Goal: Information Seeking & Learning: Learn about a topic

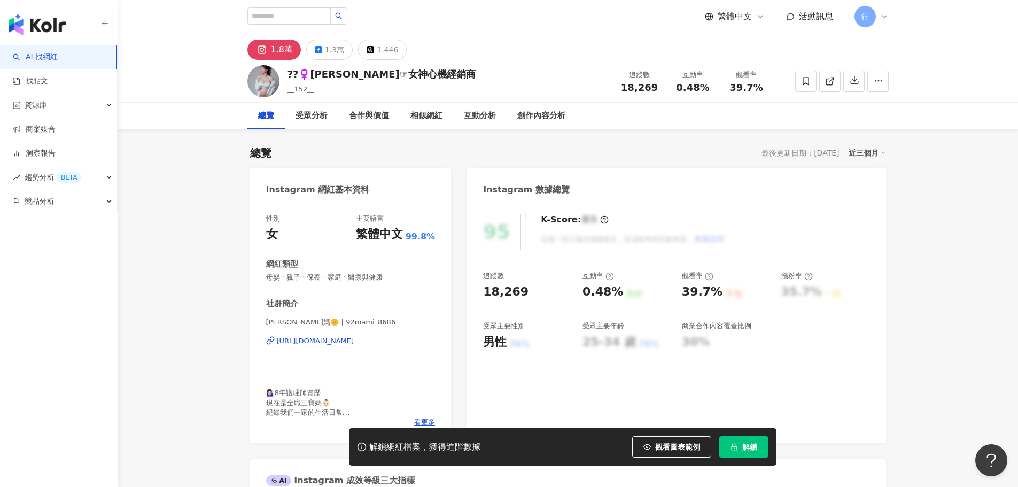
scroll to position [1, 0]
click at [52, 59] on link "AI 找網紅" at bounding box center [35, 57] width 45 height 11
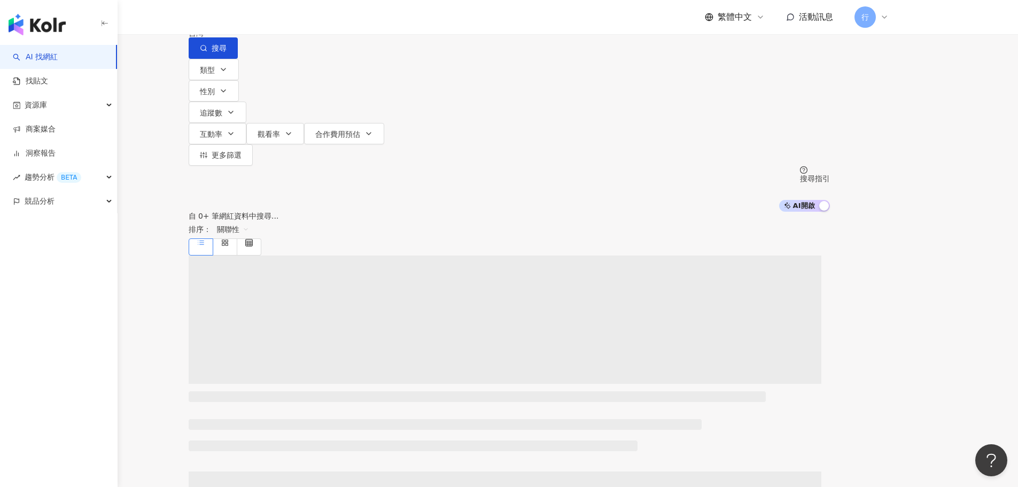
click at [344, 20] on input "search" at bounding box center [301, 10] width 87 height 20
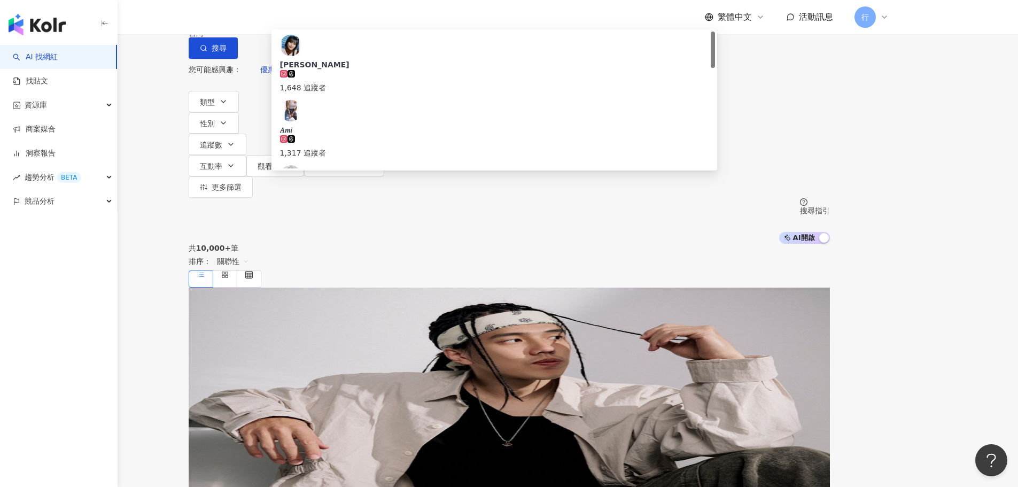
type input "***"
click at [427, 200] on div "108,970 追蹤者" at bounding box center [494, 212] width 428 height 24
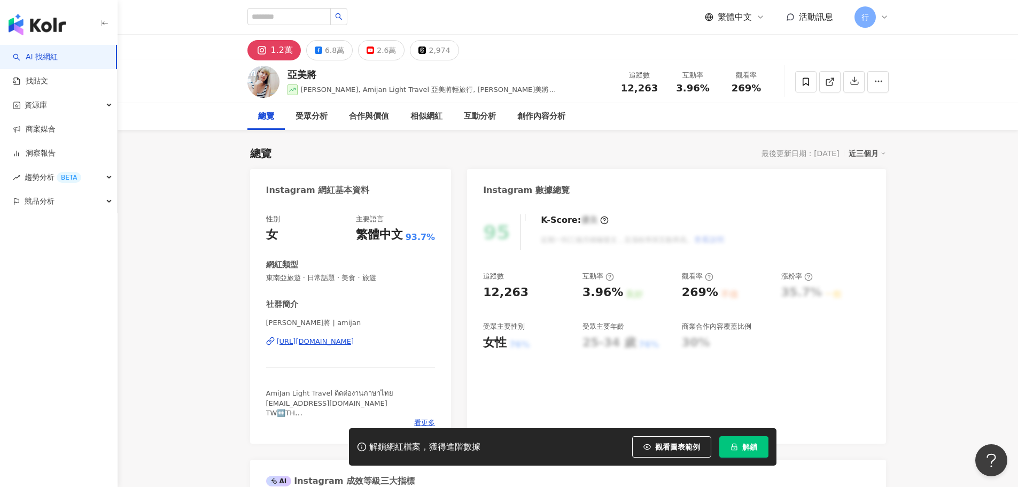
click at [354, 344] on div "https://www.instagram.com/amijan/" at bounding box center [315, 342] width 77 height 10
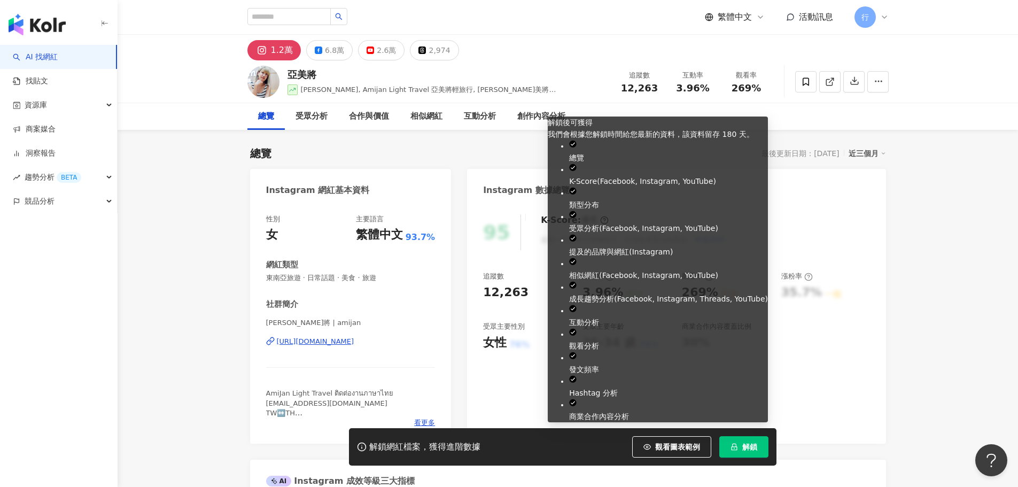
click at [748, 446] on span "解鎖" at bounding box center [749, 446] width 15 height 9
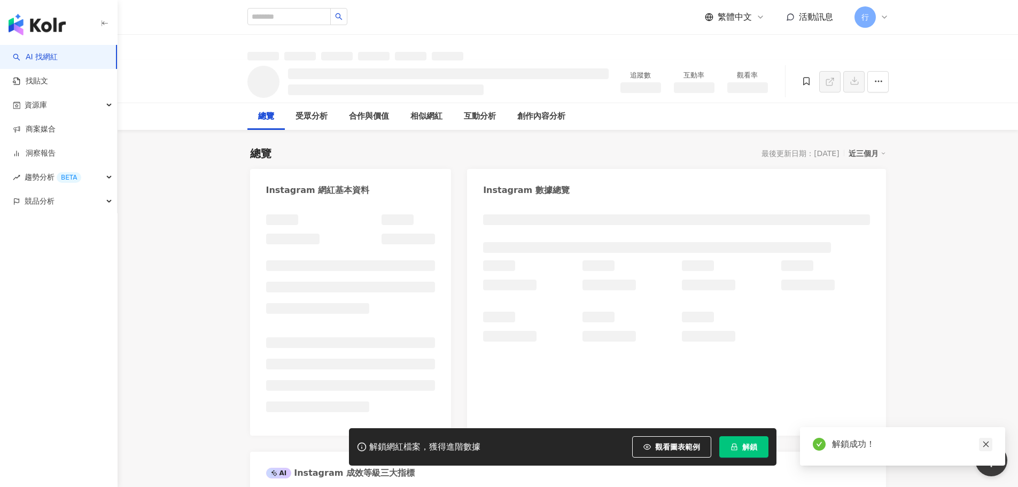
click at [985, 445] on icon "close" at bounding box center [985, 443] width 7 height 7
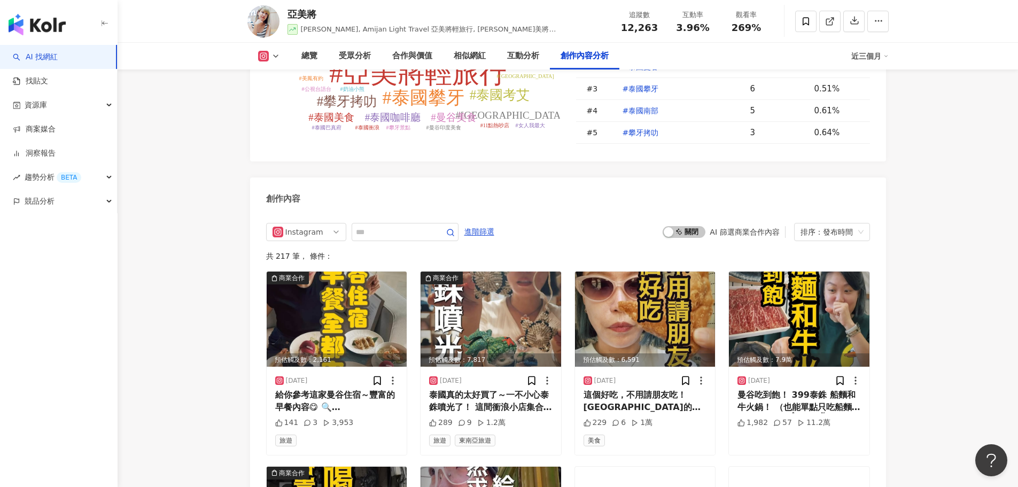
scroll to position [3259, 0]
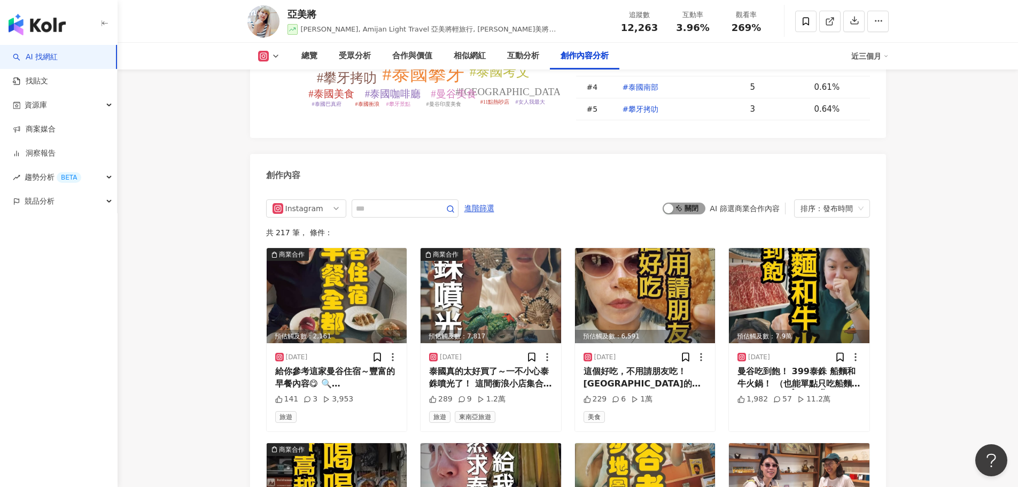
click at [699, 202] on span "啟動 關閉" at bounding box center [683, 208] width 43 height 12
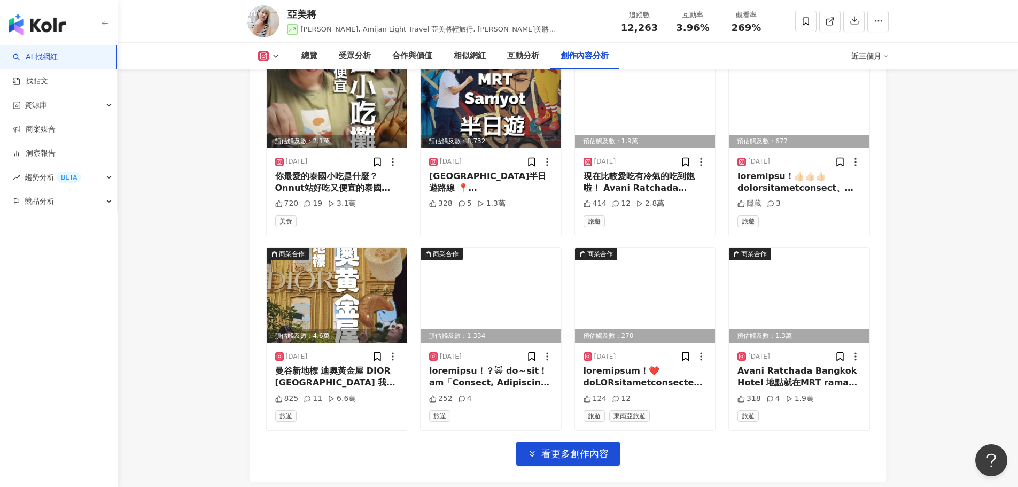
scroll to position [3663, 0]
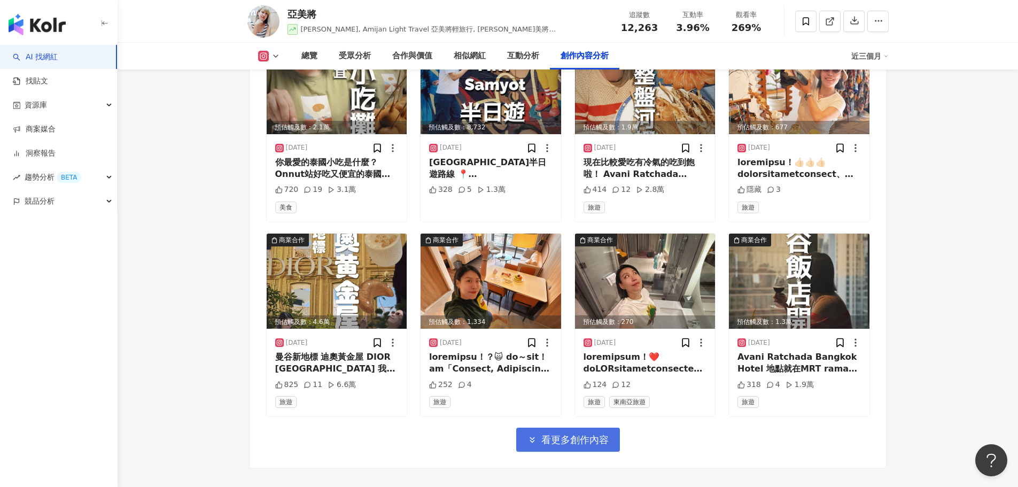
click at [565, 434] on span "看更多創作內容" at bounding box center [574, 440] width 67 height 12
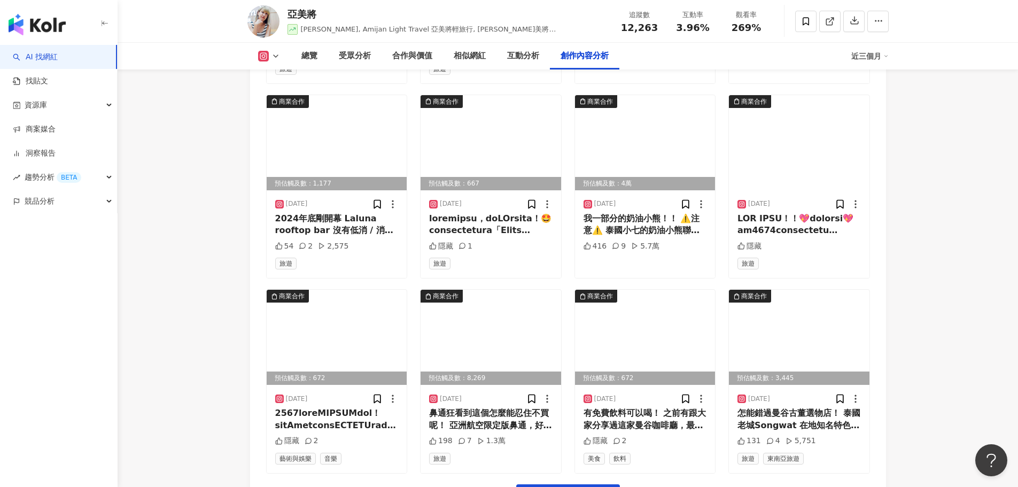
scroll to position [4292, 0]
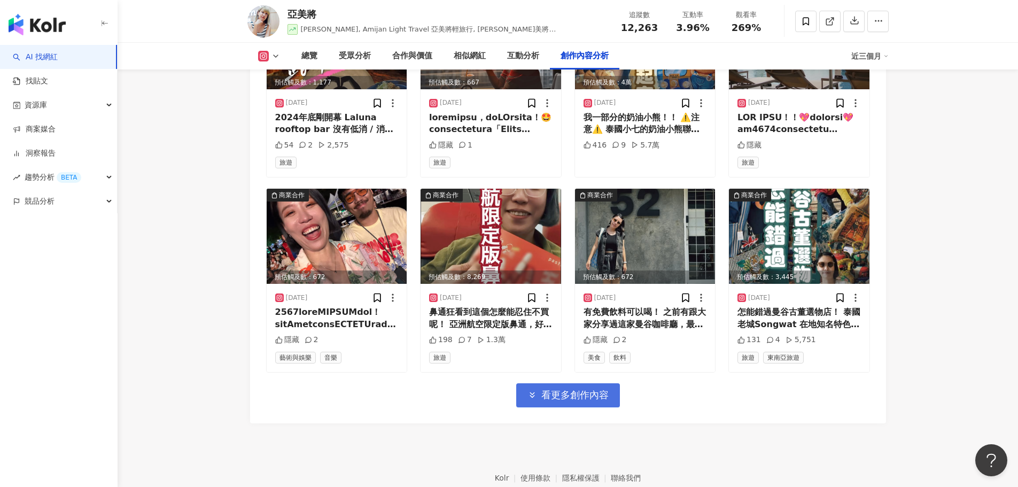
click at [550, 389] on span "看更多創作內容" at bounding box center [574, 395] width 67 height 12
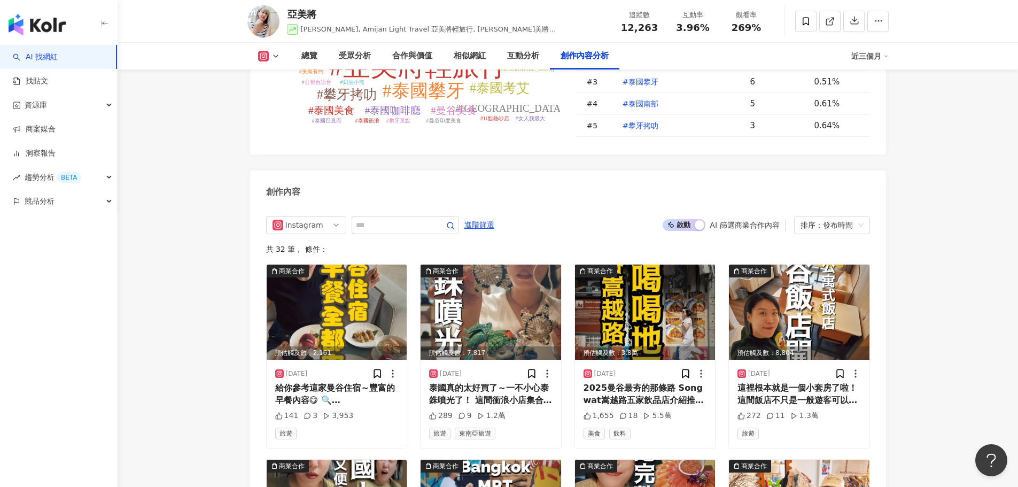
scroll to position [3223, 0]
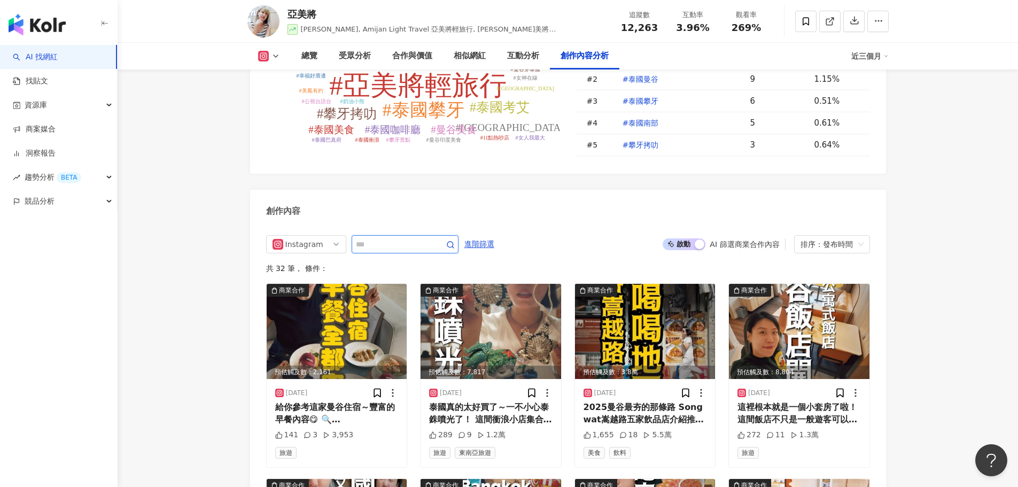
click at [399, 238] on input "text" at bounding box center [393, 244] width 75 height 13
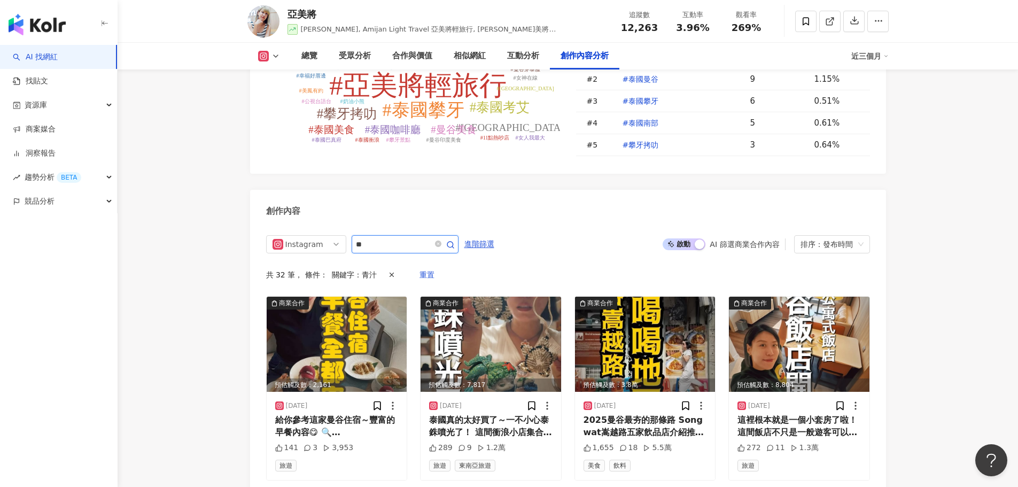
scroll to position [3184, 0]
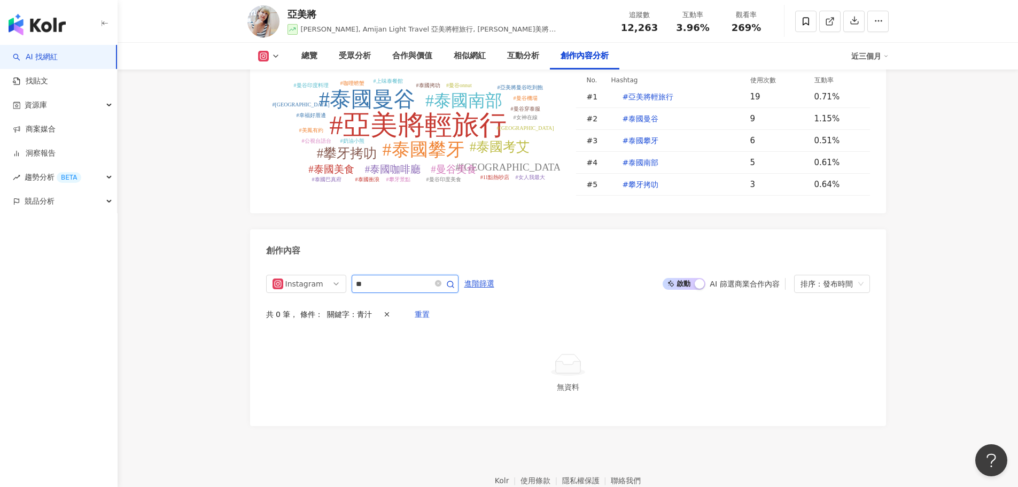
type input "*"
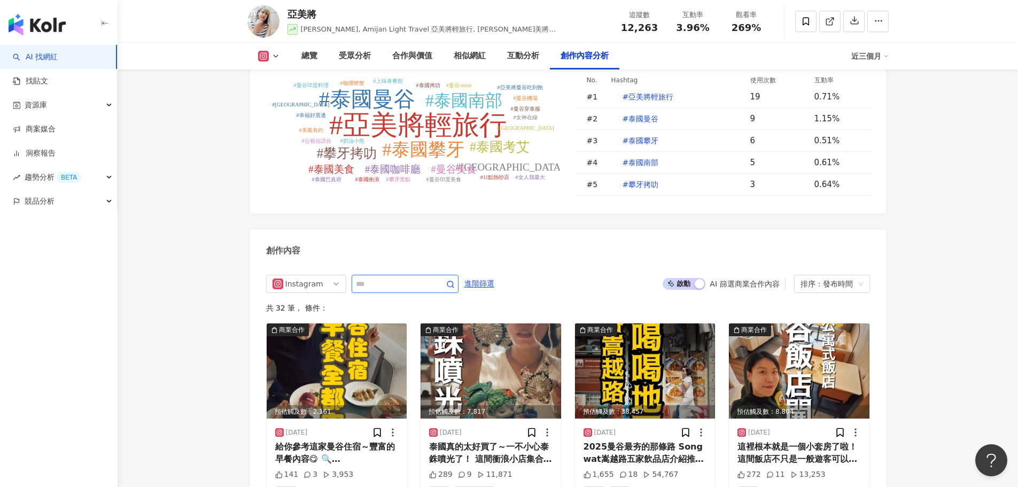
scroll to position [3289, 0]
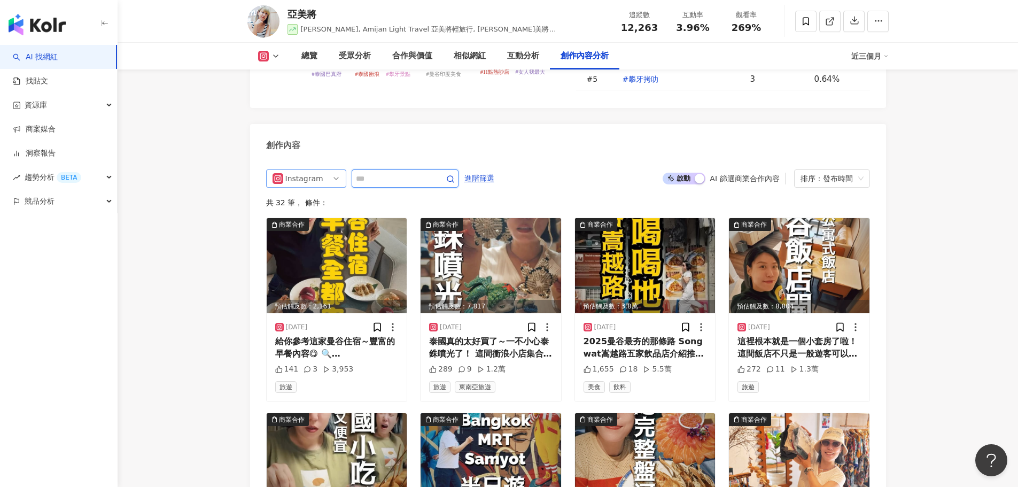
click at [339, 170] on span "Instagram" at bounding box center [305, 178] width 67 height 17
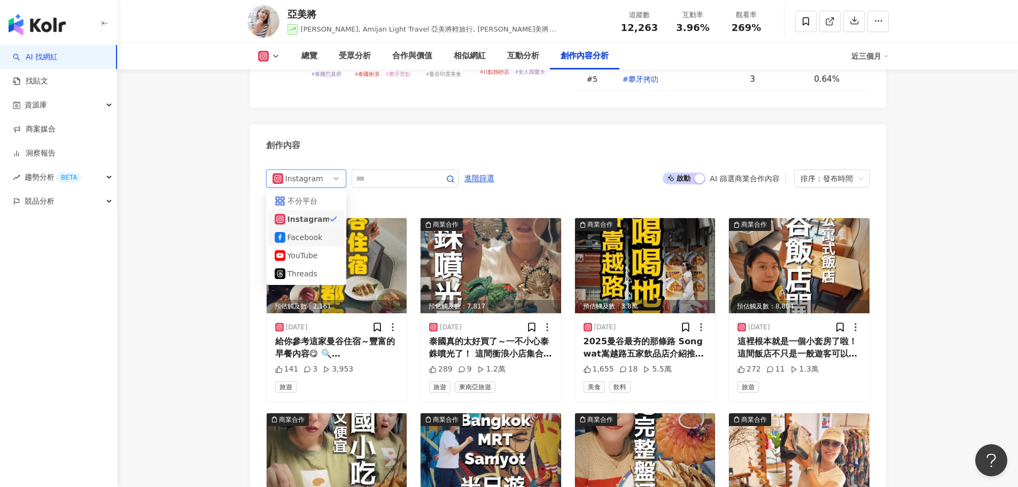
click at [302, 231] on div "Facebook" at bounding box center [304, 237] width 35 height 12
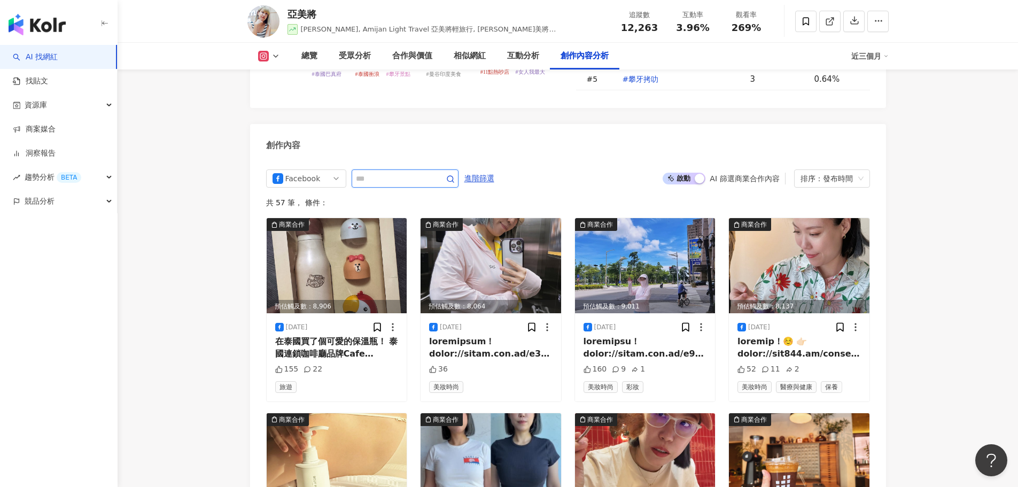
click at [375, 172] on input "text" at bounding box center [393, 178] width 75 height 13
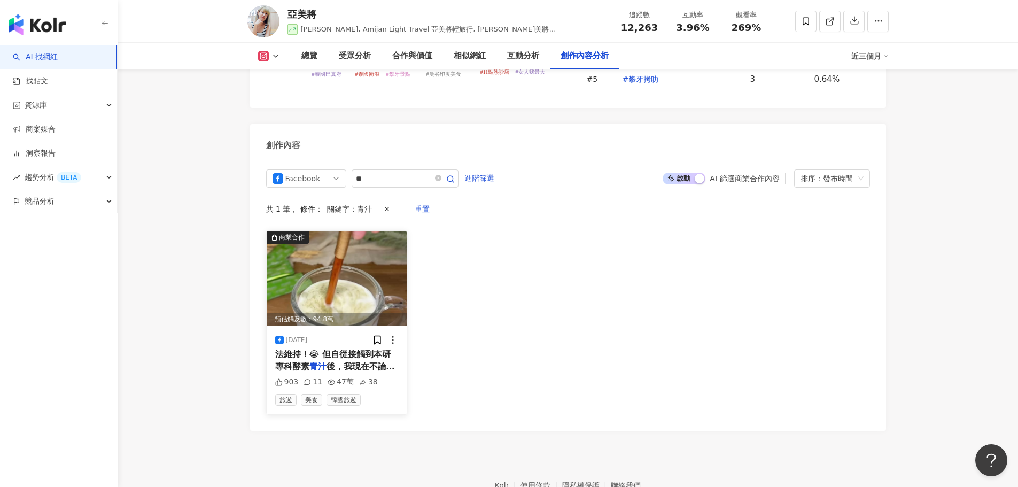
click at [356, 231] on img at bounding box center [337, 278] width 141 height 95
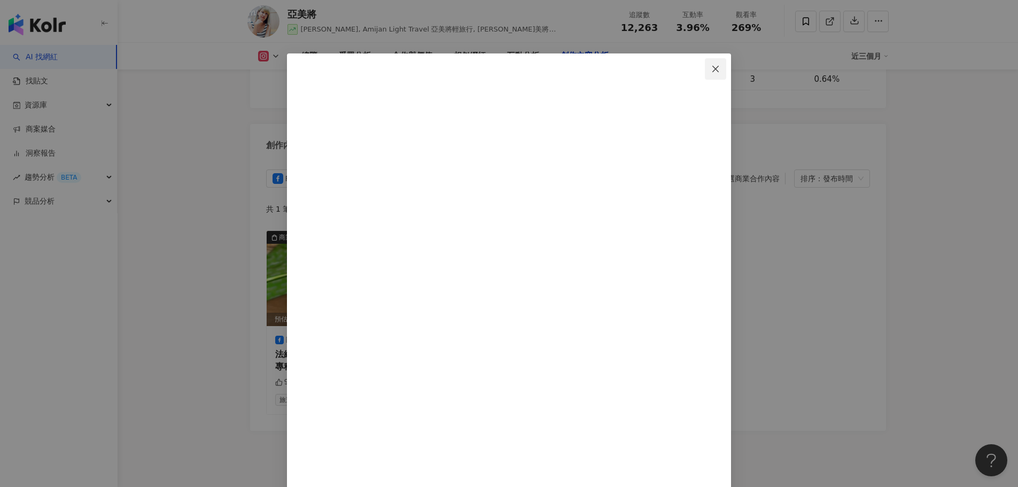
click at [720, 68] on icon "close" at bounding box center [715, 69] width 9 height 9
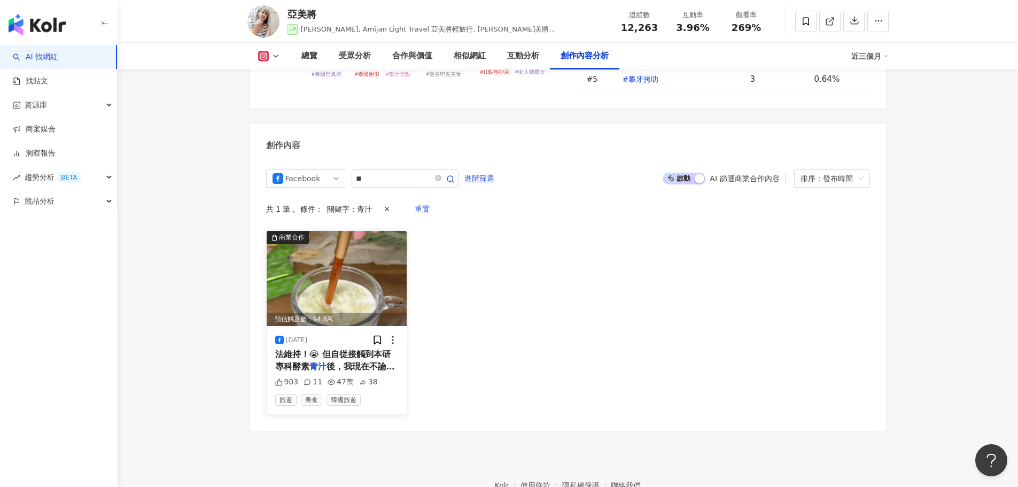
click at [359, 231] on img at bounding box center [337, 278] width 141 height 95
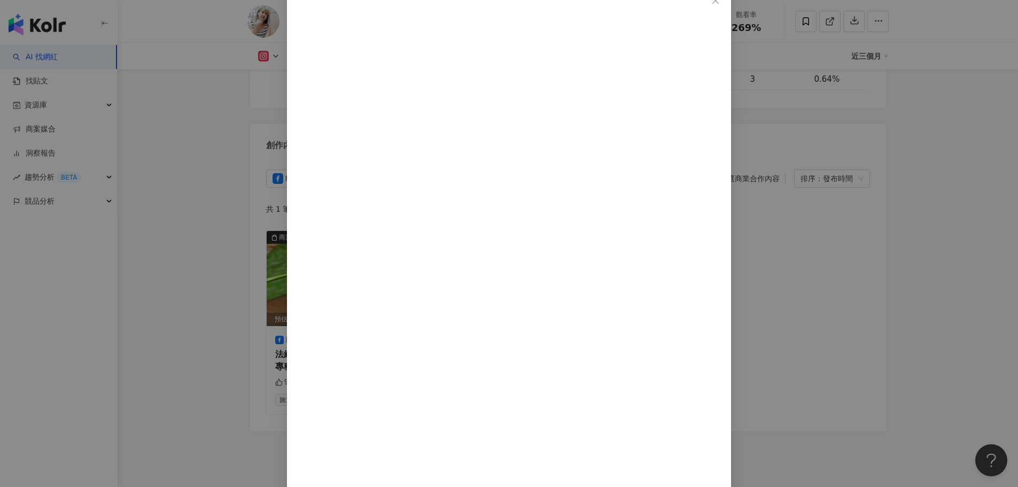
scroll to position [139, 0]
click at [828, 262] on div "亞美將 2024/11/12 903 11 47萬 38 查看原始貼文" at bounding box center [509, 243] width 1018 height 487
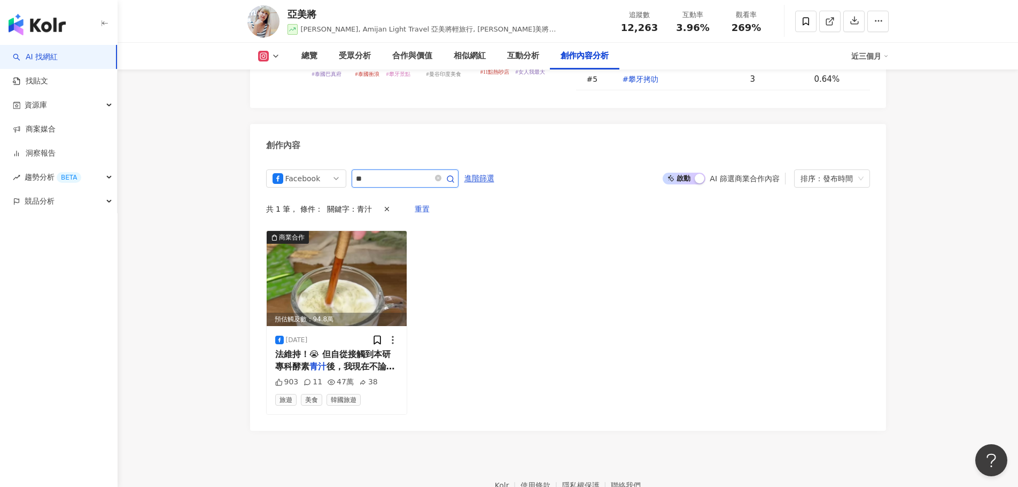
click at [386, 172] on input "**" at bounding box center [393, 178] width 75 height 13
type input "*"
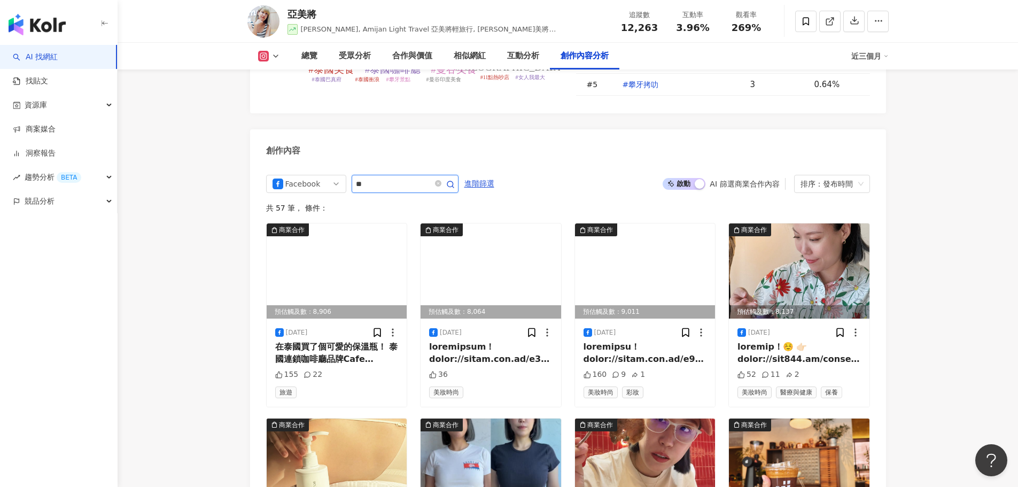
scroll to position [3289, 0]
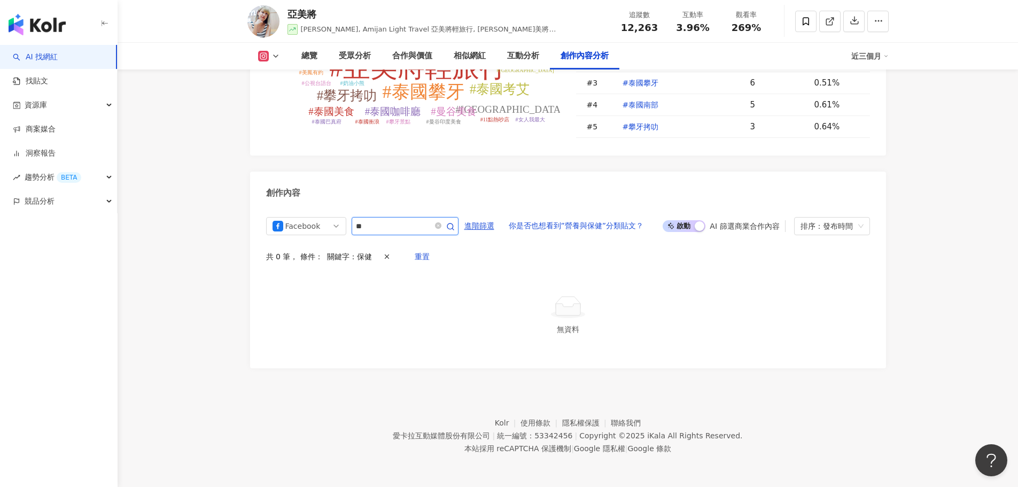
scroll to position [3184, 0]
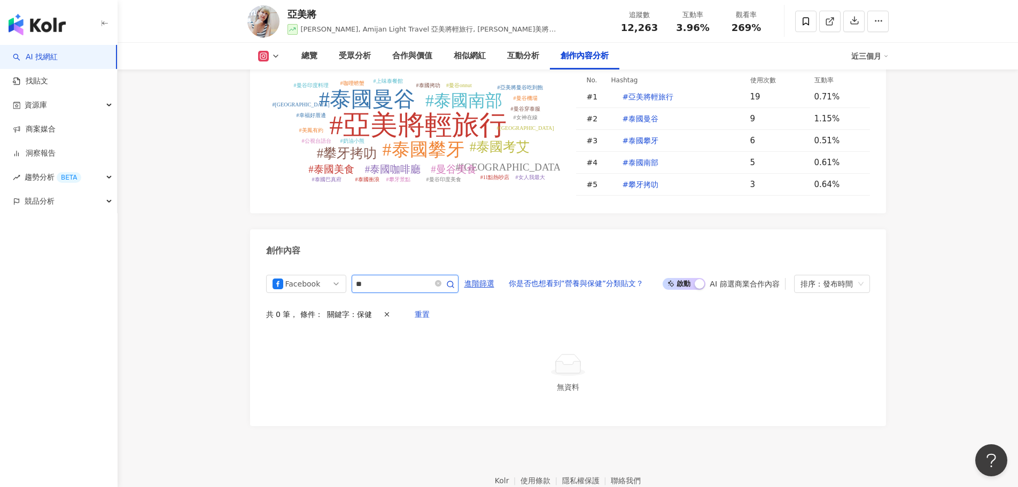
click at [376, 277] on input "**" at bounding box center [393, 283] width 75 height 13
type input "*"
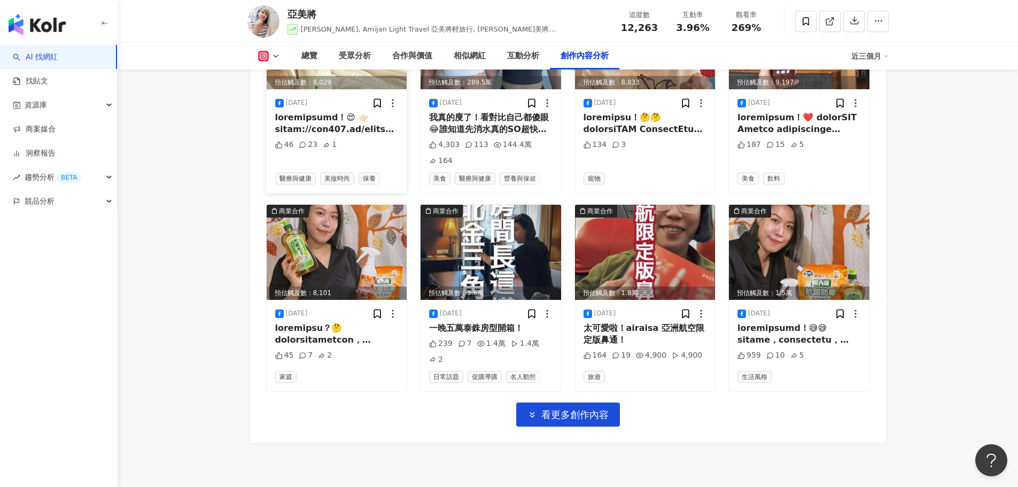
scroll to position [3712, 0]
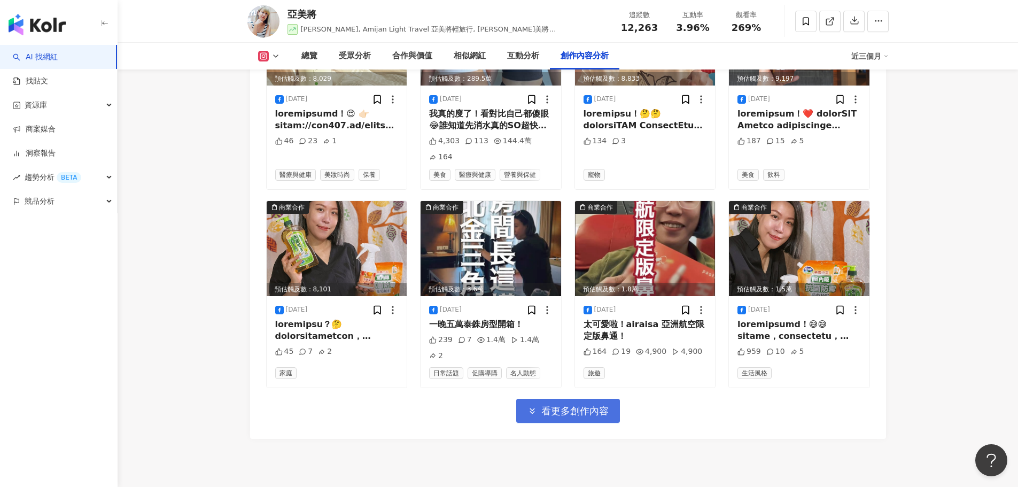
click at [582, 405] on span "看更多創作內容" at bounding box center [574, 411] width 67 height 12
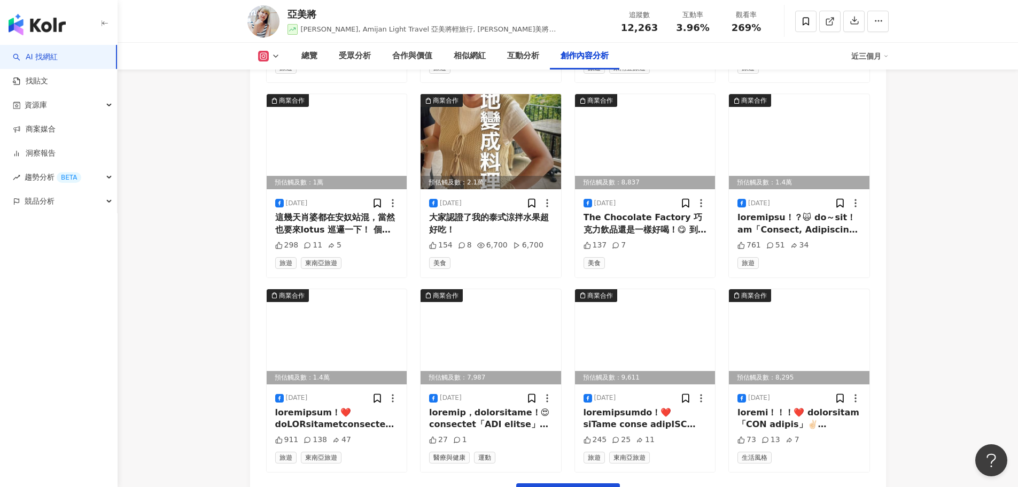
scroll to position [4246, 0]
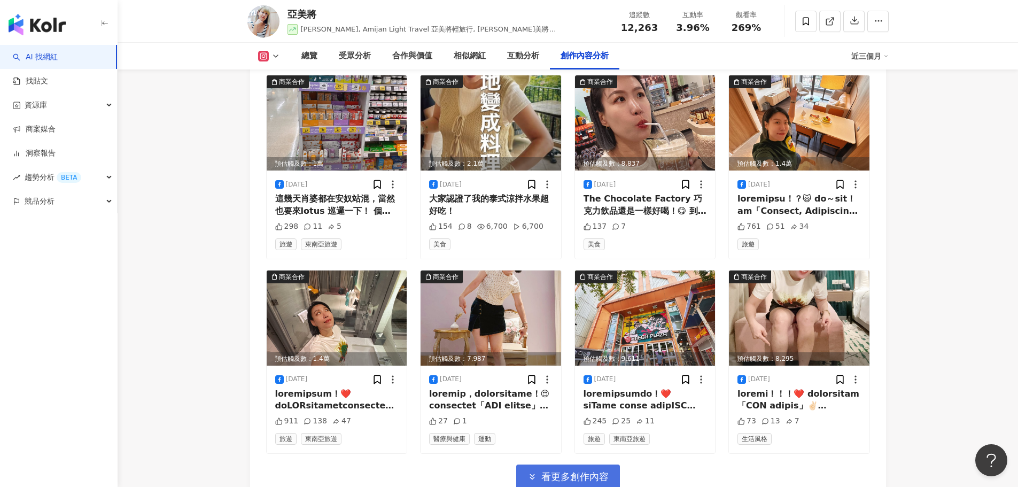
click at [578, 471] on span "看更多創作內容" at bounding box center [574, 477] width 67 height 12
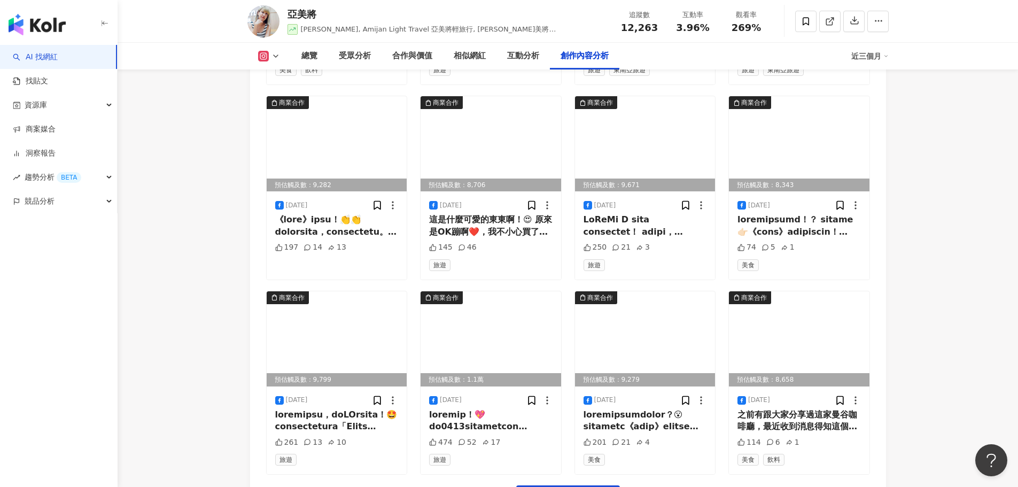
scroll to position [4834, 0]
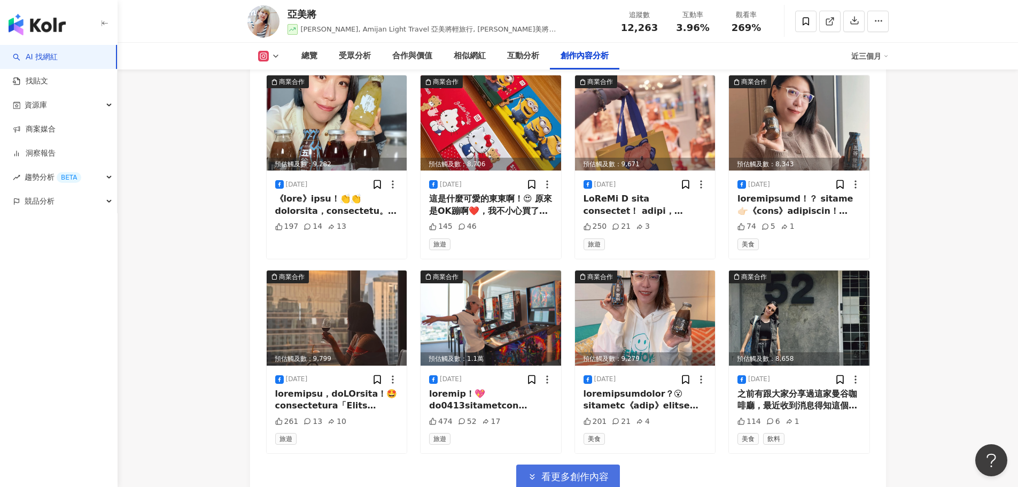
click at [587, 471] on span "看更多創作內容" at bounding box center [574, 477] width 67 height 12
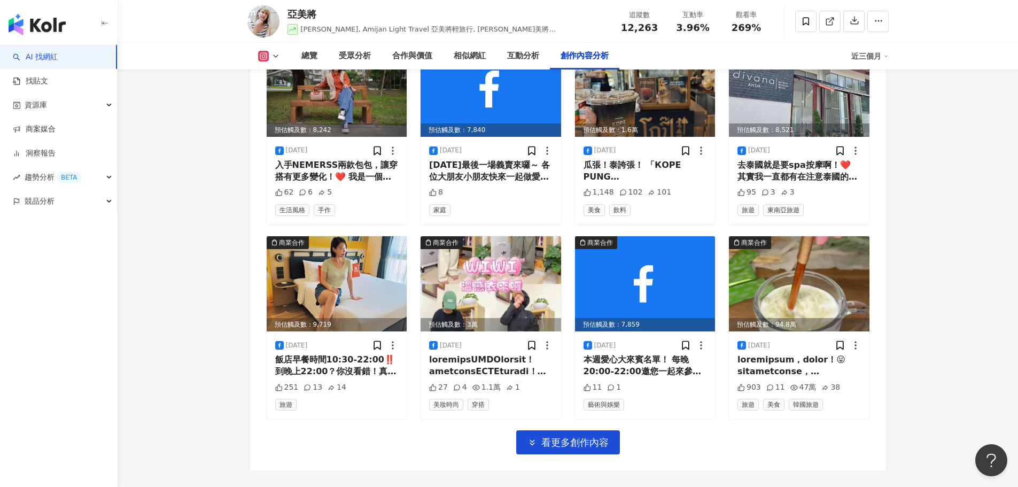
scroll to position [5475, 0]
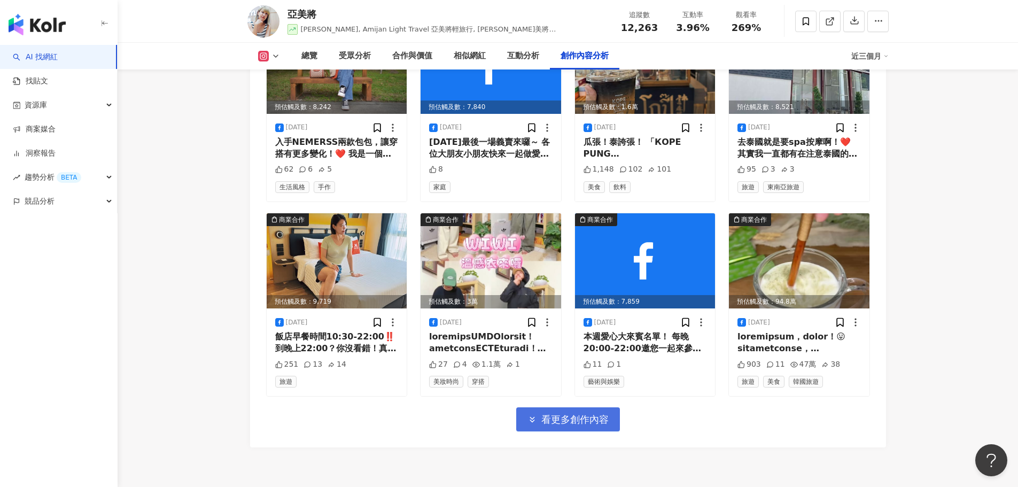
click at [546, 407] on button "看更多創作內容" at bounding box center [568, 419] width 104 height 24
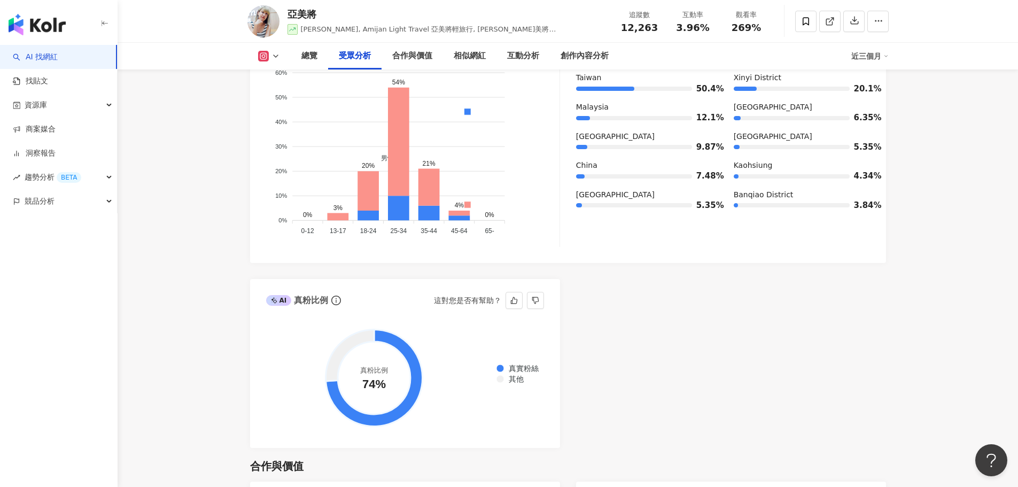
scroll to position [933, 0]
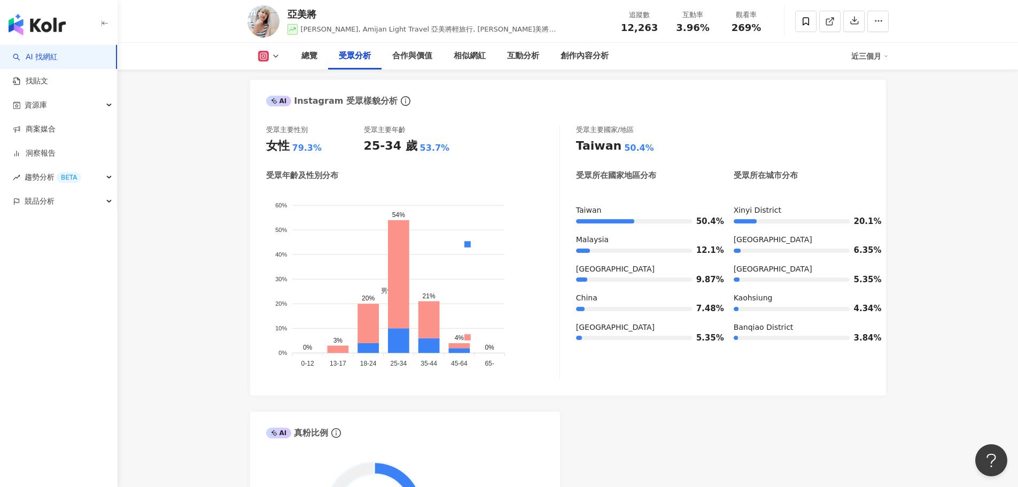
drag, startPoint x: 198, startPoint y: 126, endPoint x: 495, endPoint y: 18, distance: 316.1
